Goal: Find specific page/section: Find specific page/section

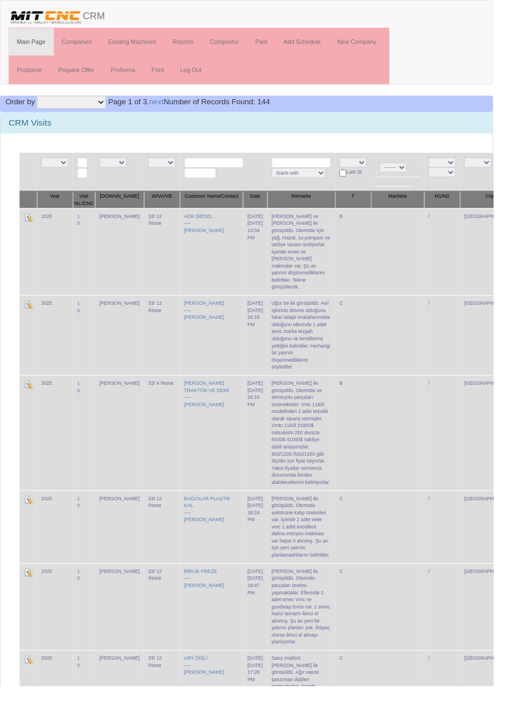
click at [217, 167] on input "text" at bounding box center [221, 168] width 61 height 11
type input "İmza"
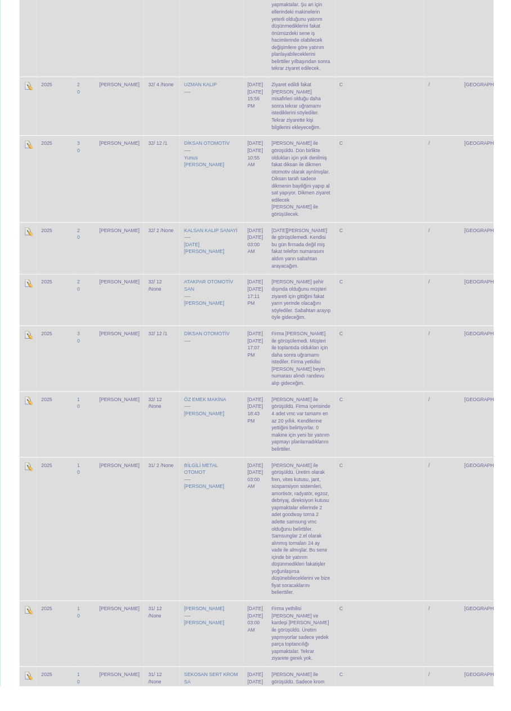
scroll to position [4566, 0]
